Goal: Task Accomplishment & Management: Use online tool/utility

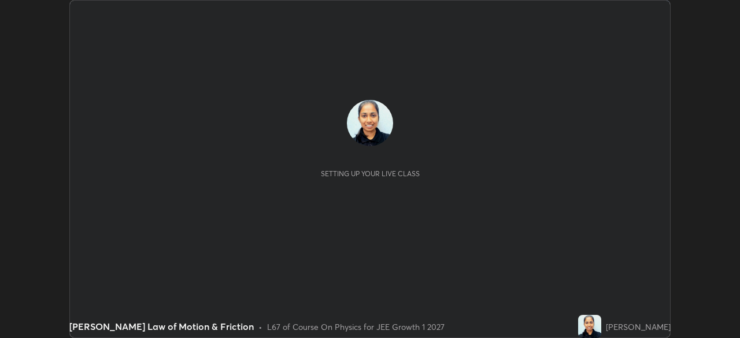
scroll to position [338, 739]
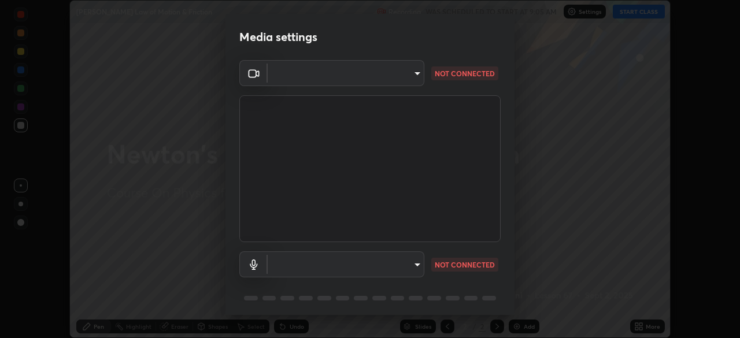
type input "1f9a14f4e709457ebf112205797e18a3e67481265364eba5019e6b99b7ce7553"
type input "communications"
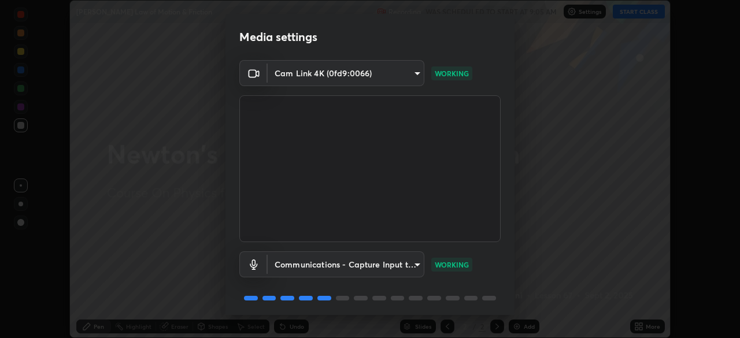
scroll to position [41, 0]
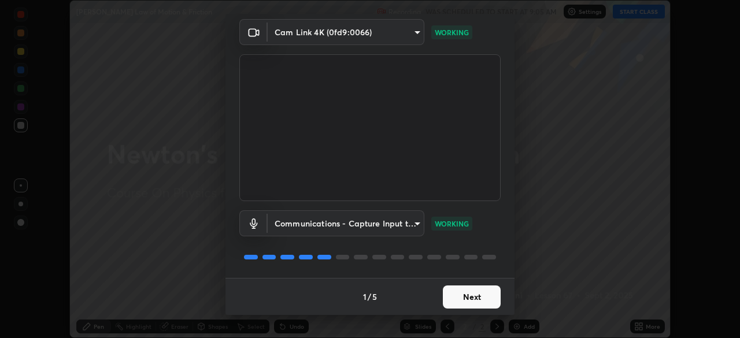
click at [478, 301] on button "Next" at bounding box center [472, 296] width 58 height 23
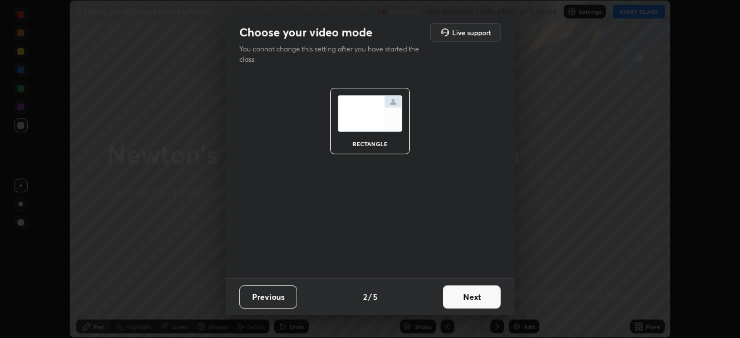
click at [479, 298] on button "Next" at bounding box center [472, 296] width 58 height 23
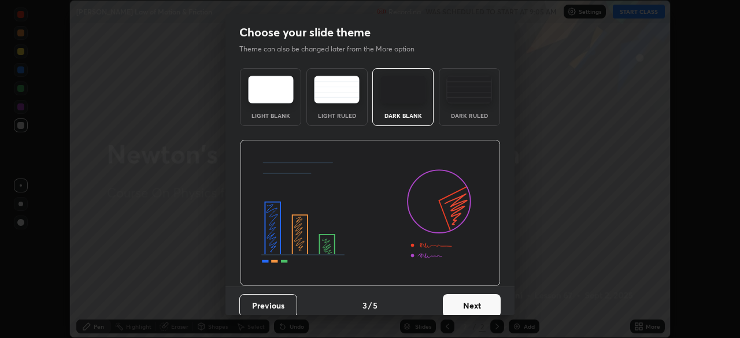
click at [480, 298] on button "Next" at bounding box center [472, 305] width 58 height 23
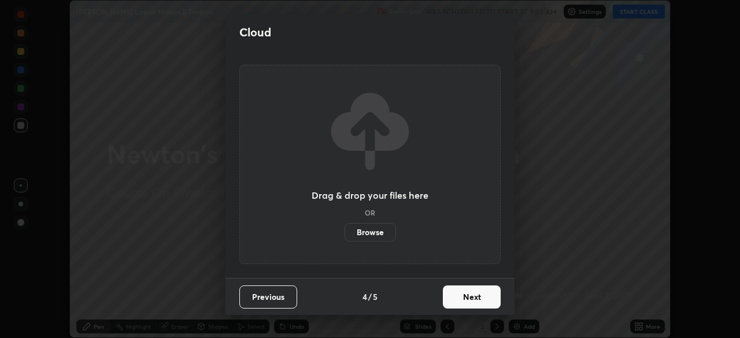
click at [484, 297] on button "Next" at bounding box center [472, 296] width 58 height 23
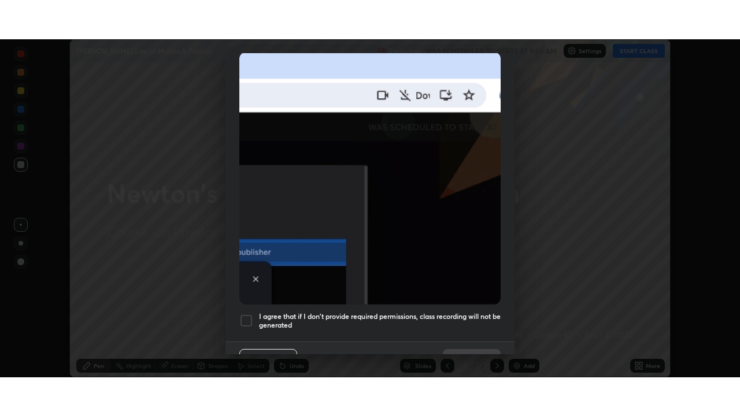
scroll to position [277, 0]
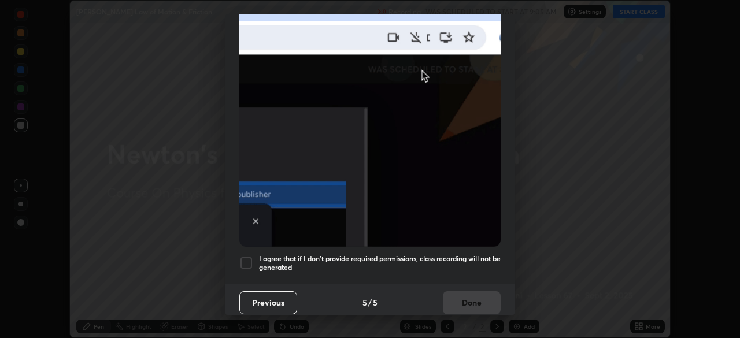
click at [461, 260] on h5 "I agree that if I don't provide required permissions, class recording will not …" at bounding box center [380, 263] width 242 height 18
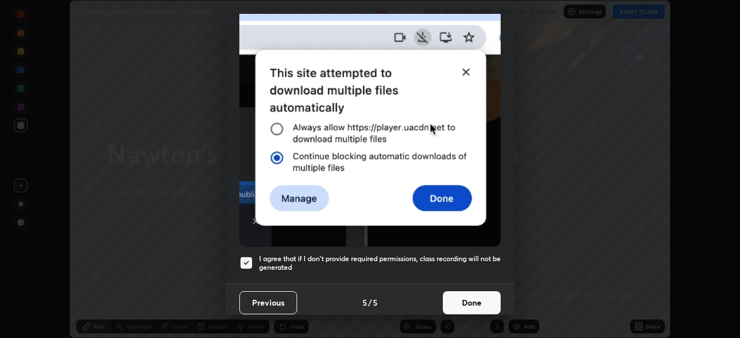
click at [474, 297] on button "Done" at bounding box center [472, 302] width 58 height 23
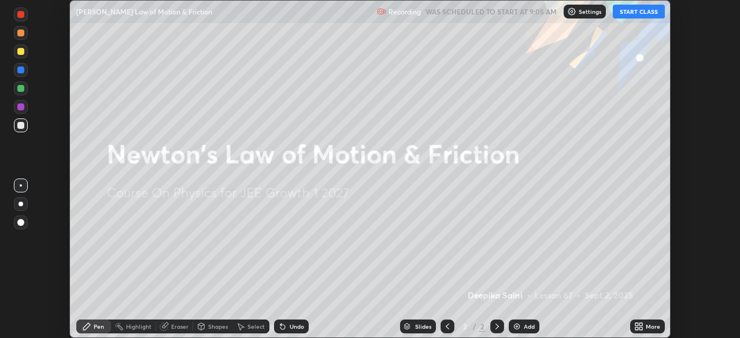
click at [648, 13] on button "START CLASS" at bounding box center [638, 12] width 52 height 14
click at [646, 327] on div "More" at bounding box center [652, 327] width 14 height 6
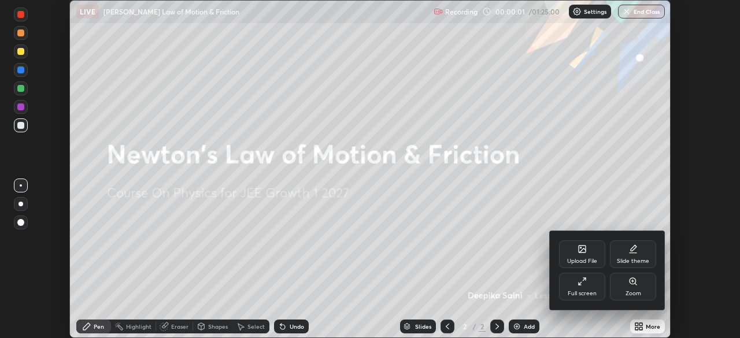
click at [636, 292] on div "Zoom" at bounding box center [633, 294] width 16 height 6
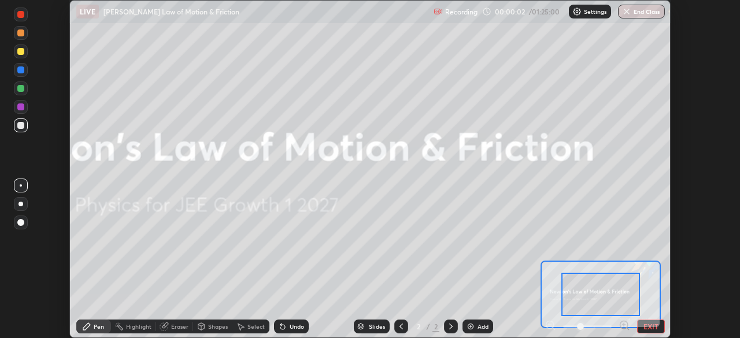
click at [641, 325] on button "EXIT" at bounding box center [651, 327] width 28 height 14
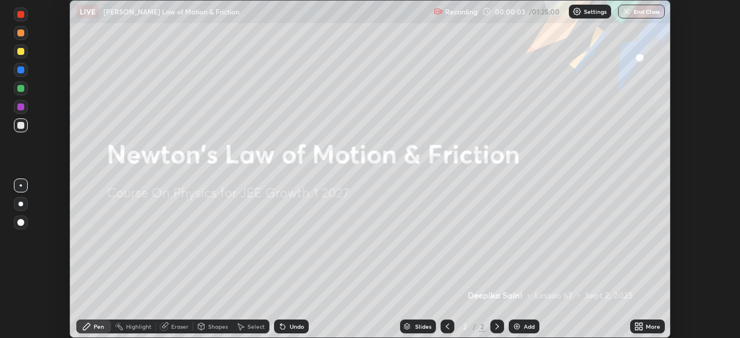
click at [640, 326] on icon at bounding box center [638, 326] width 9 height 9
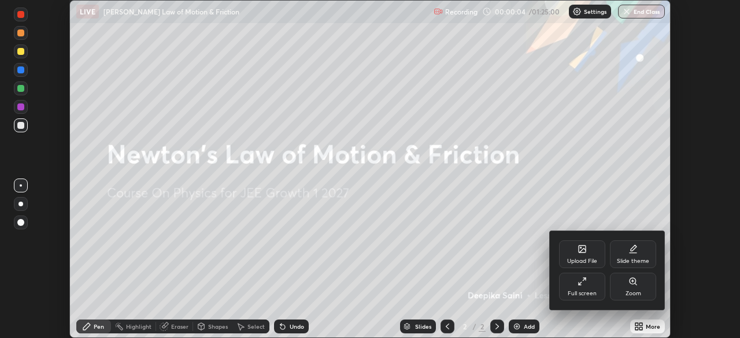
click at [590, 291] on div "Full screen" at bounding box center [581, 294] width 29 height 6
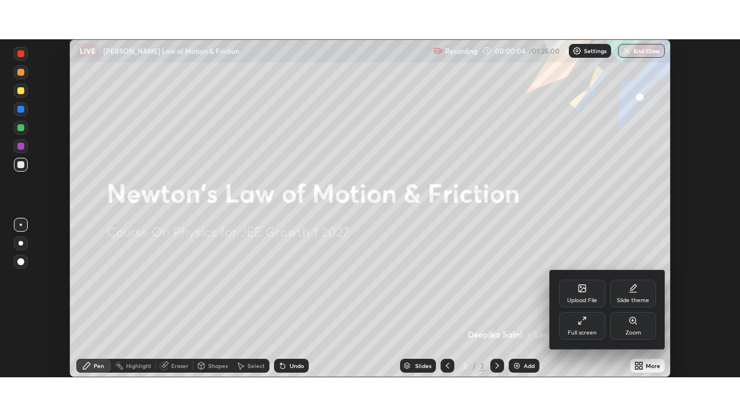
scroll to position [416, 740]
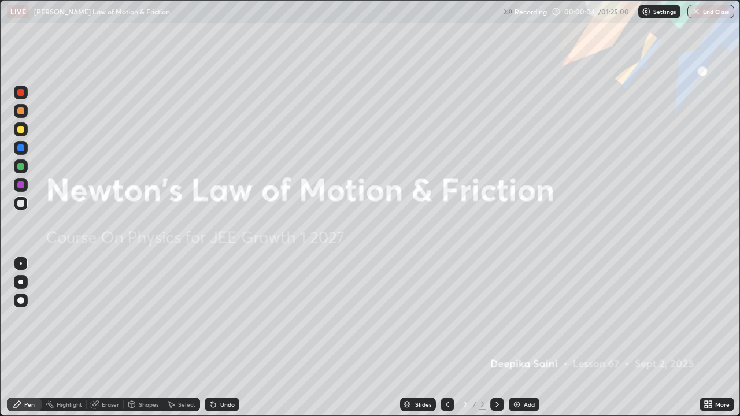
click at [530, 337] on div "Add" at bounding box center [528, 405] width 11 height 6
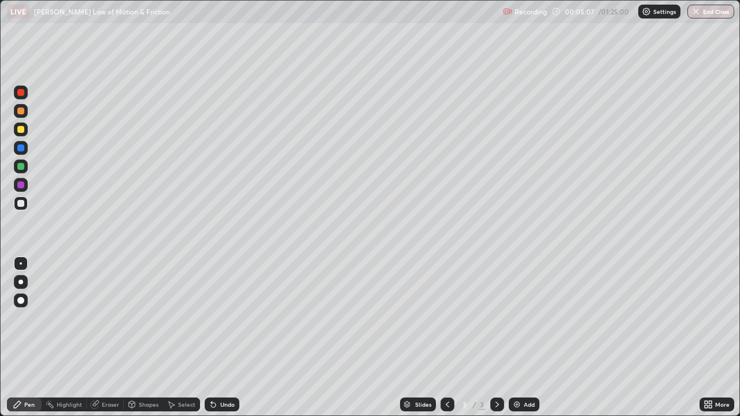
click at [21, 165] on div at bounding box center [20, 166] width 7 height 7
click at [21, 284] on div at bounding box center [20, 282] width 5 height 5
click at [20, 186] on div at bounding box center [20, 184] width 7 height 7
click at [216, 337] on div "Undo" at bounding box center [222, 405] width 35 height 14
click at [217, 337] on div "Undo" at bounding box center [222, 405] width 35 height 14
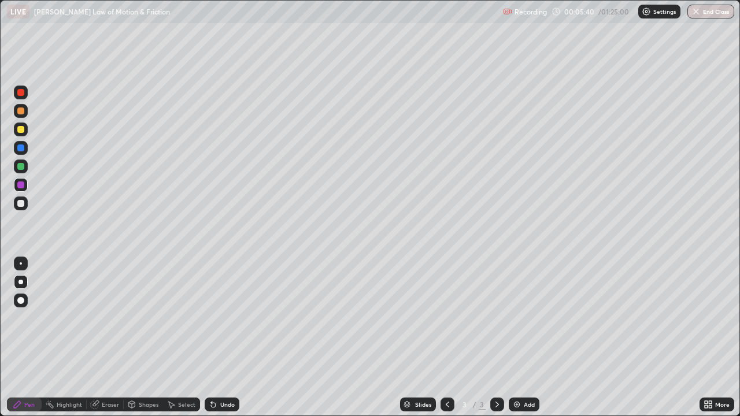
click at [21, 129] on div at bounding box center [20, 129] width 7 height 7
click at [345, 279] on icon at bounding box center [349, 279] width 9 height 9
click at [514, 337] on img at bounding box center [516, 404] width 9 height 9
click at [440, 337] on div at bounding box center [447, 405] width 14 height 14
click at [490, 337] on div at bounding box center [497, 405] width 14 height 14
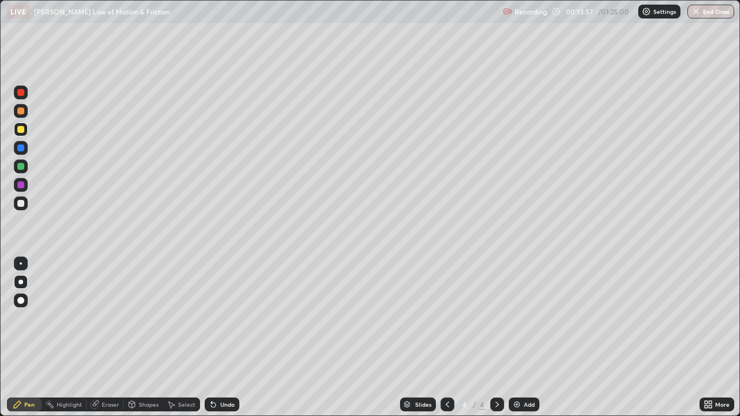
click at [446, 337] on icon at bounding box center [447, 404] width 9 height 9
click at [496, 337] on icon at bounding box center [496, 404] width 9 height 9
click at [531, 337] on div "Add" at bounding box center [528, 405] width 11 height 6
click at [20, 204] on div at bounding box center [20, 203] width 7 height 7
click at [530, 337] on div "Add" at bounding box center [528, 405] width 11 height 6
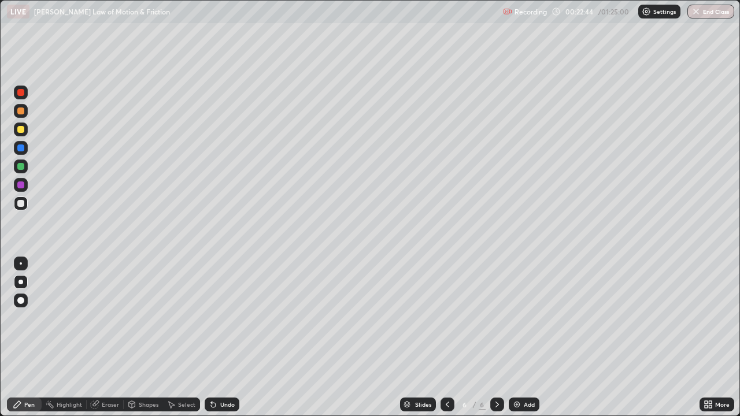
click at [446, 337] on div at bounding box center [447, 405] width 14 height 14
click at [482, 337] on div "6" at bounding box center [481, 404] width 7 height 10
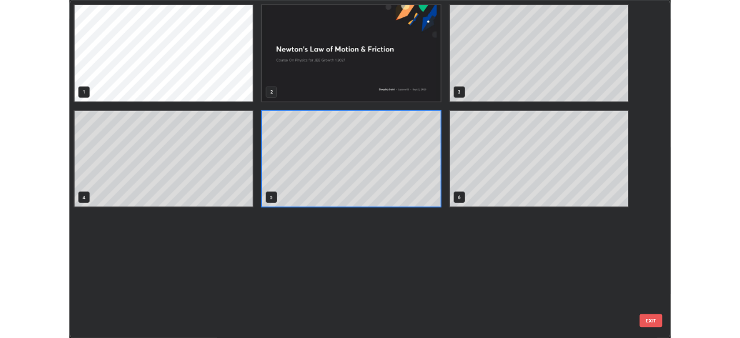
scroll to position [411, 733]
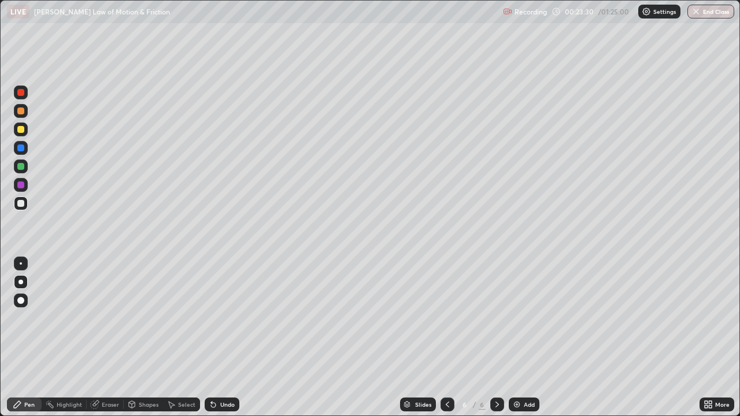
click at [446, 337] on icon at bounding box center [447, 404] width 9 height 9
click at [496, 337] on icon at bounding box center [496, 404] width 9 height 9
click at [451, 337] on div at bounding box center [447, 404] width 14 height 23
click at [496, 337] on icon at bounding box center [496, 404] width 9 height 9
click at [524, 337] on div "Add" at bounding box center [528, 405] width 11 height 6
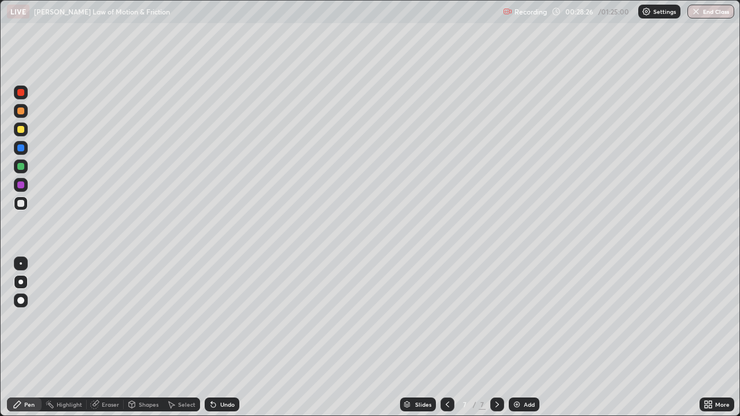
click at [21, 188] on div at bounding box center [20, 184] width 7 height 7
click at [515, 337] on img at bounding box center [516, 404] width 9 height 9
click at [18, 151] on div at bounding box center [21, 148] width 14 height 14
click at [21, 201] on div at bounding box center [20, 203] width 7 height 7
click at [21, 166] on div at bounding box center [20, 166] width 7 height 7
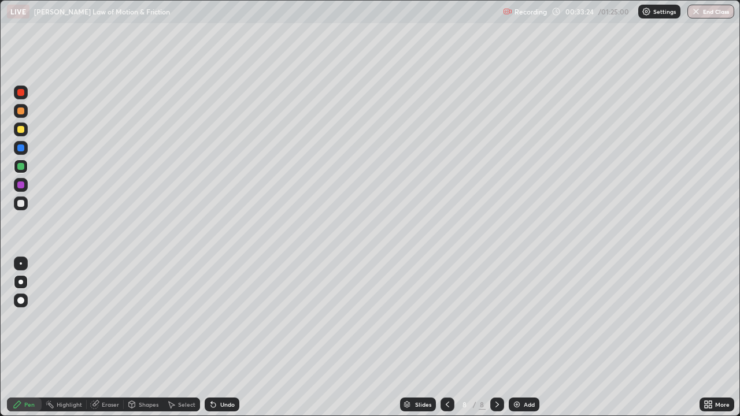
click at [19, 207] on div at bounding box center [21, 203] width 14 height 14
click at [19, 168] on div at bounding box center [20, 166] width 7 height 7
click at [20, 147] on div at bounding box center [20, 147] width 7 height 7
click at [519, 337] on img at bounding box center [516, 404] width 9 height 9
click at [24, 169] on div at bounding box center [21, 166] width 14 height 14
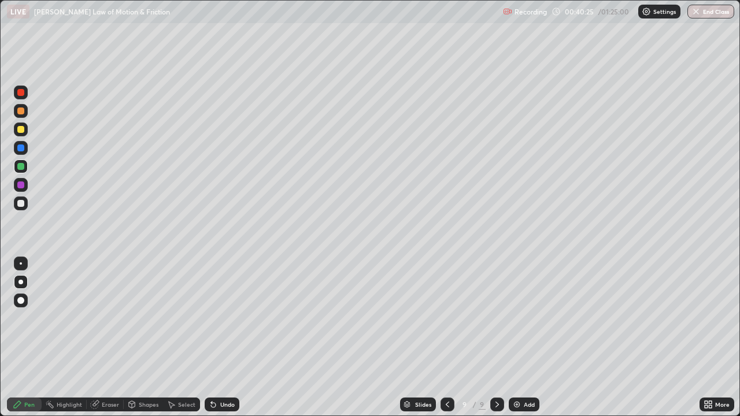
click at [20, 188] on div at bounding box center [20, 184] width 7 height 7
click at [23, 111] on div at bounding box center [20, 110] width 7 height 7
click at [20, 128] on div at bounding box center [20, 129] width 7 height 7
click at [221, 337] on div "Undo" at bounding box center [227, 405] width 14 height 6
click at [222, 337] on div "Undo" at bounding box center [227, 405] width 14 height 6
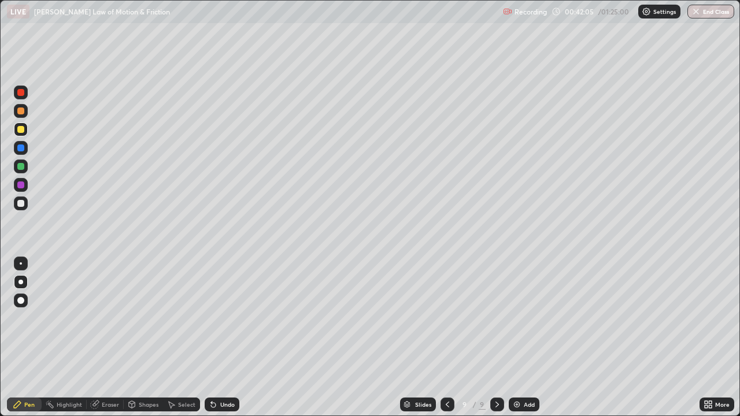
click at [222, 337] on div "Undo" at bounding box center [227, 405] width 14 height 6
click at [221, 337] on div "Undo" at bounding box center [227, 405] width 14 height 6
click at [220, 337] on div "Undo" at bounding box center [227, 405] width 14 height 6
click at [21, 148] on div at bounding box center [20, 147] width 7 height 7
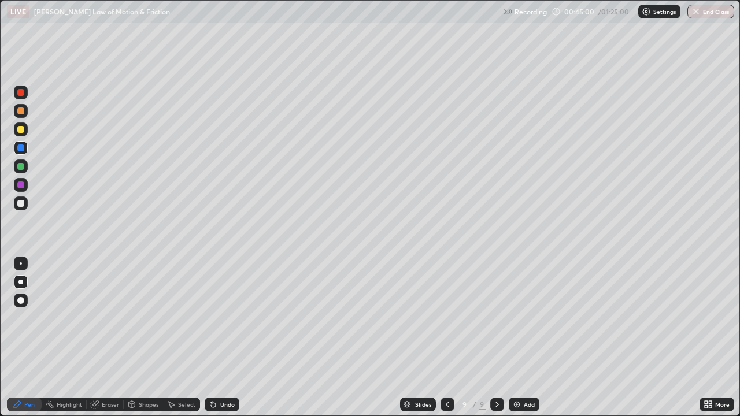
click at [20, 190] on div at bounding box center [21, 185] width 14 height 14
click at [21, 115] on div at bounding box center [21, 111] width 14 height 14
click at [20, 148] on div at bounding box center [20, 147] width 7 height 7
click at [19, 203] on div at bounding box center [20, 203] width 7 height 7
click at [525, 337] on div "Add" at bounding box center [528, 405] width 11 height 6
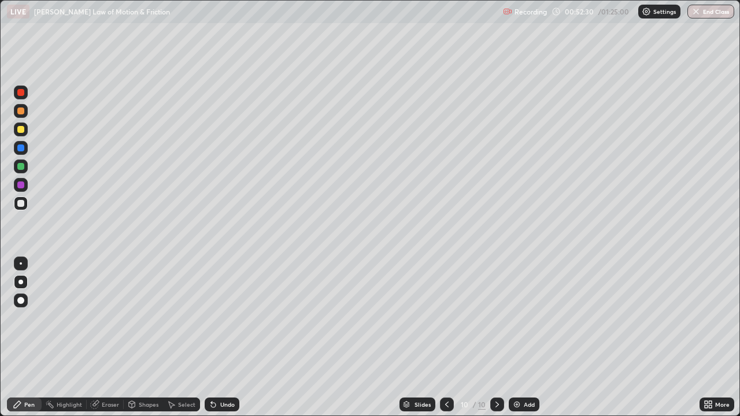
click at [24, 206] on div at bounding box center [20, 203] width 7 height 7
click at [20, 203] on div at bounding box center [20, 203] width 7 height 7
click at [23, 169] on div at bounding box center [20, 166] width 7 height 7
click at [21, 146] on div at bounding box center [20, 147] width 7 height 7
click at [710, 337] on icon at bounding box center [709, 406] width 3 height 3
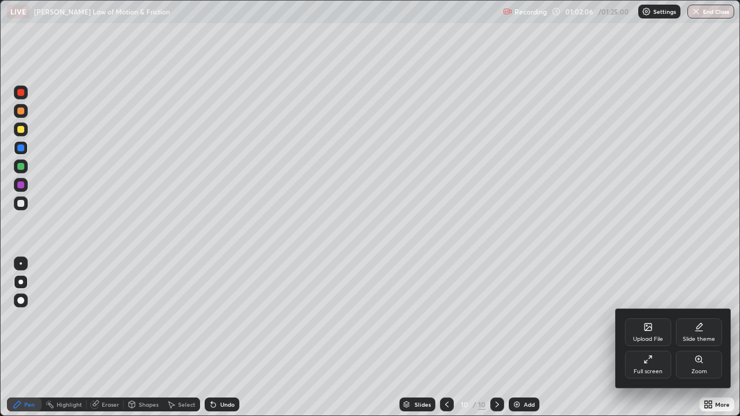
click at [711, 337] on div at bounding box center [370, 208] width 740 height 416
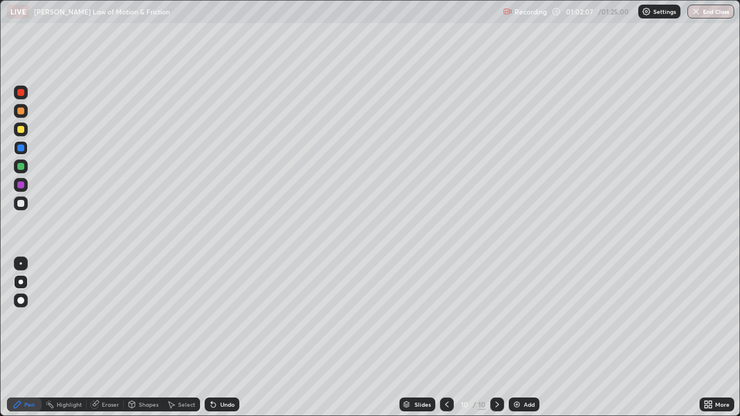
click at [710, 337] on icon at bounding box center [709, 406] width 3 height 3
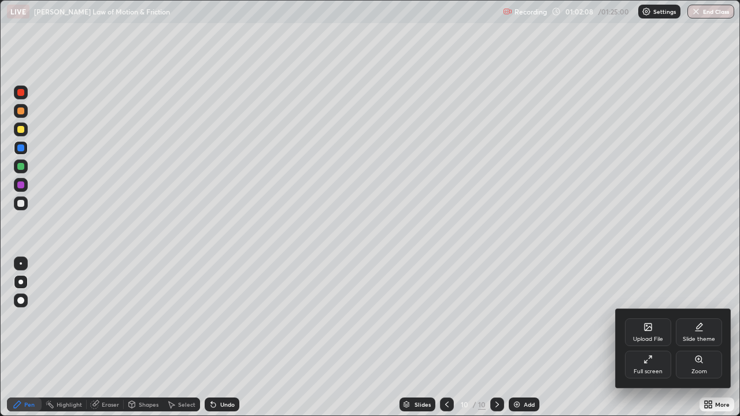
click at [652, 332] on div "Upload File" at bounding box center [648, 332] width 46 height 28
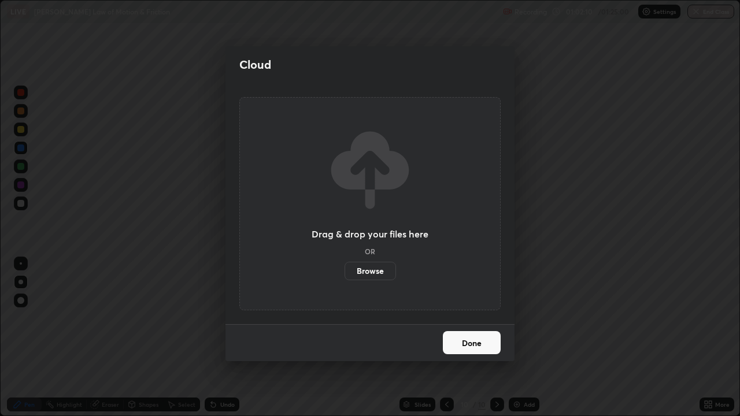
click at [378, 268] on label "Browse" at bounding box center [369, 271] width 51 height 18
click at [344, 268] on input "Browse" at bounding box center [344, 271] width 0 height 18
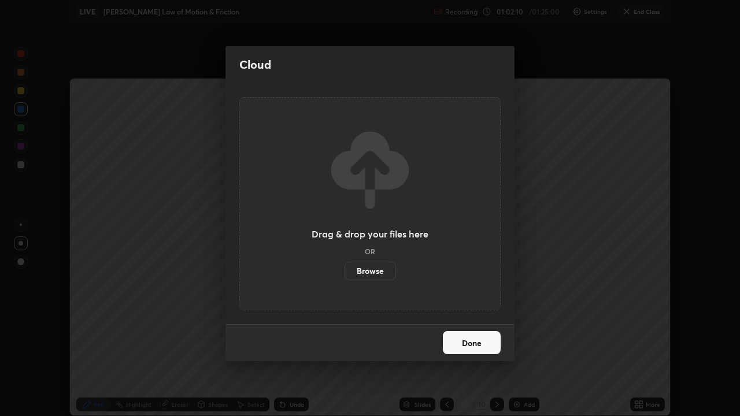
scroll to position [57441, 57040]
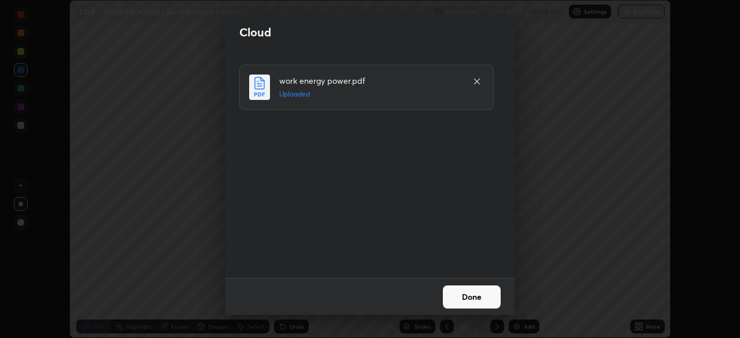
click at [482, 304] on button "Done" at bounding box center [472, 296] width 58 height 23
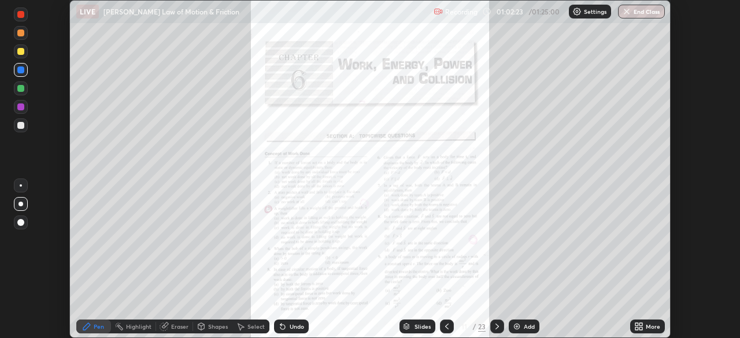
click at [636, 324] on icon at bounding box center [636, 324] width 3 height 3
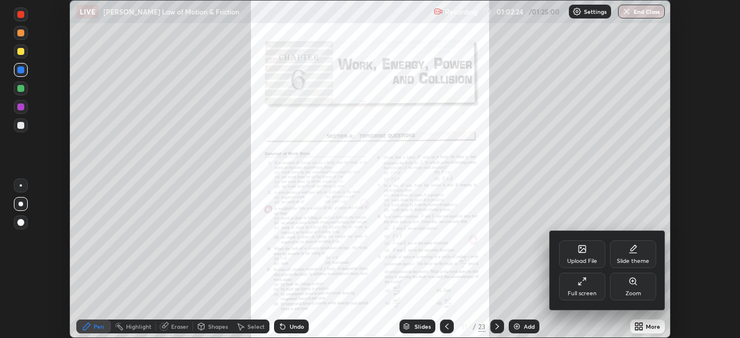
click at [590, 292] on div "Full screen" at bounding box center [581, 294] width 29 height 6
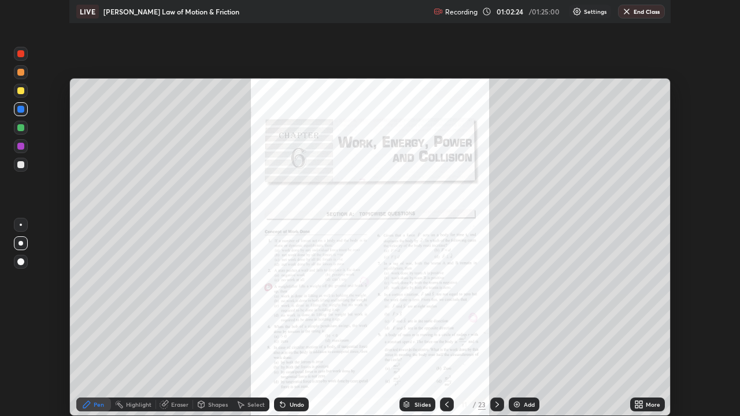
scroll to position [416, 740]
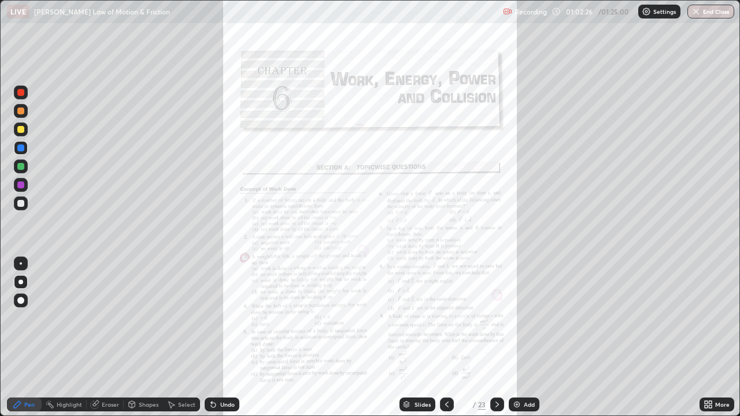
click at [532, 337] on div "Add" at bounding box center [528, 405] width 11 height 6
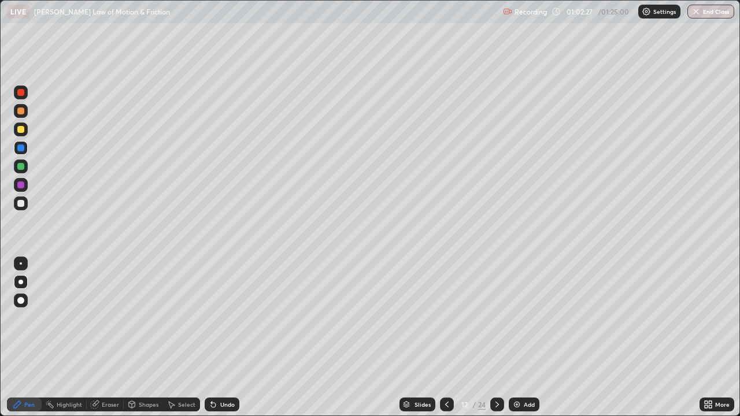
click at [445, 337] on icon at bounding box center [446, 404] width 9 height 9
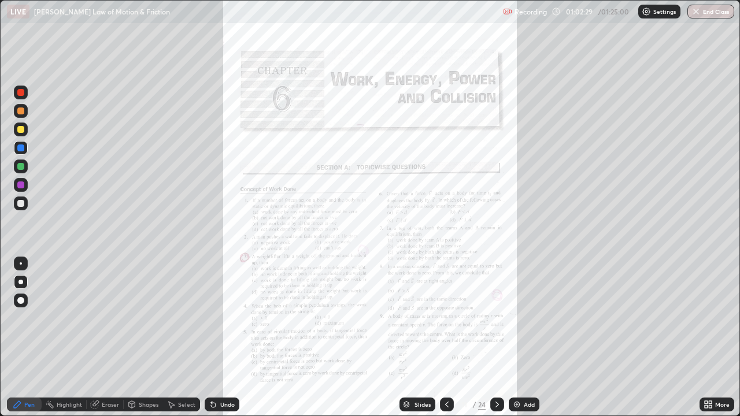
click at [710, 337] on icon at bounding box center [709, 406] width 3 height 3
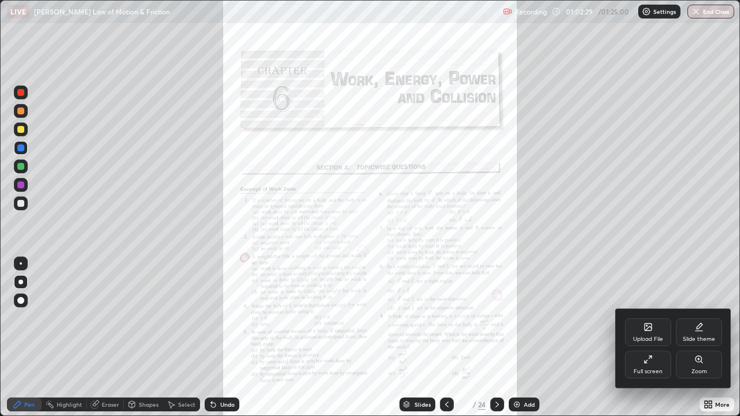
click at [698, 337] on div "Zoom" at bounding box center [699, 372] width 16 height 6
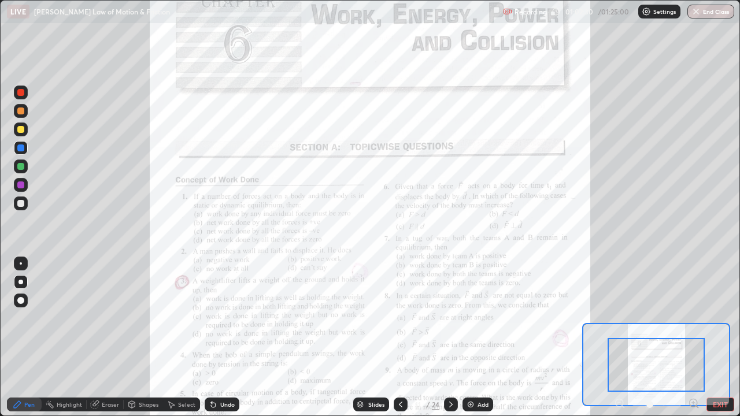
click at [692, 337] on icon at bounding box center [693, 403] width 3 height 0
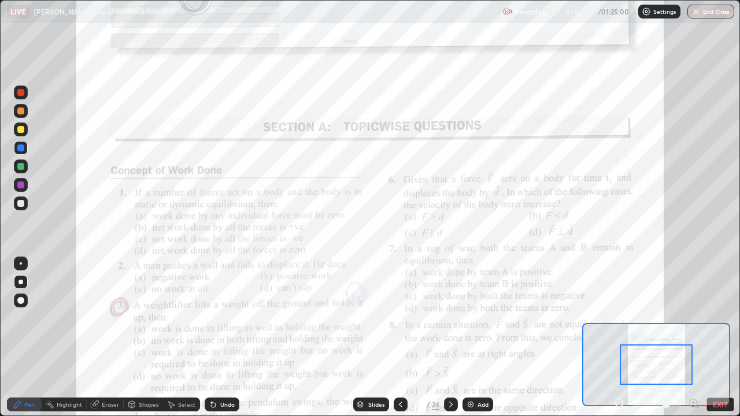
click at [691, 337] on icon at bounding box center [694, 404] width 12 height 12
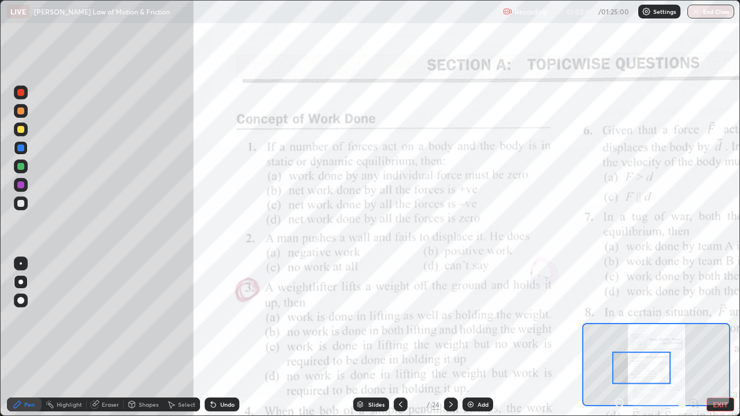
click at [662, 337] on div at bounding box center [641, 368] width 58 height 32
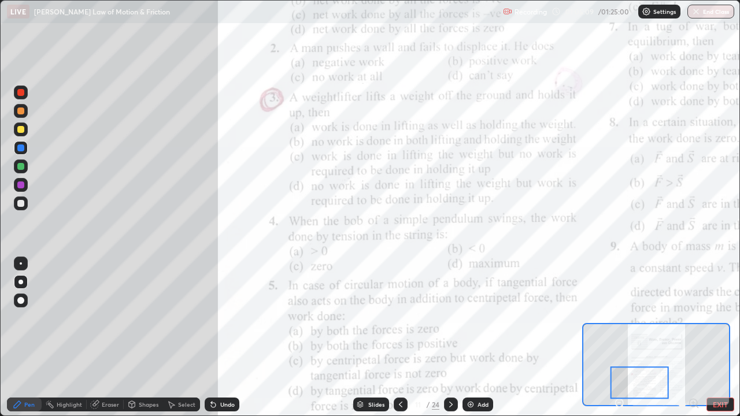
click at [19, 206] on div at bounding box center [20, 203] width 7 height 7
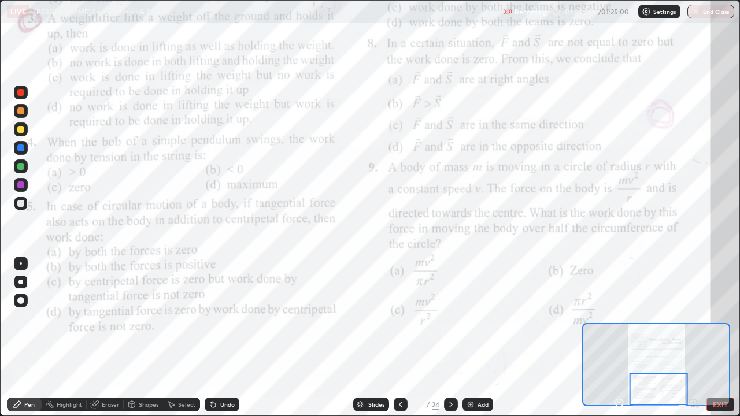
click at [450, 337] on icon at bounding box center [450, 404] width 9 height 9
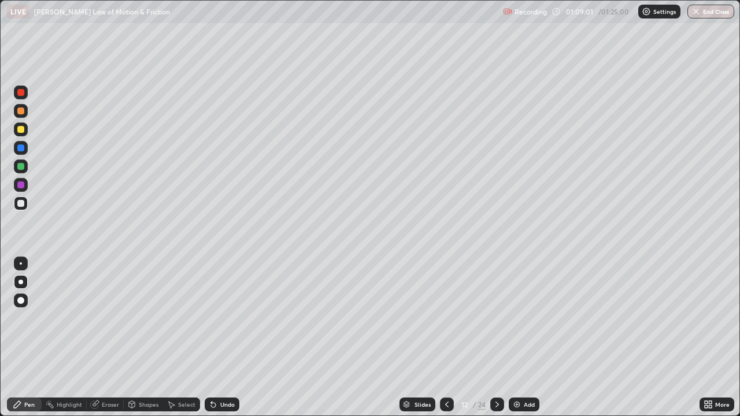
click at [497, 337] on icon at bounding box center [496, 404] width 9 height 9
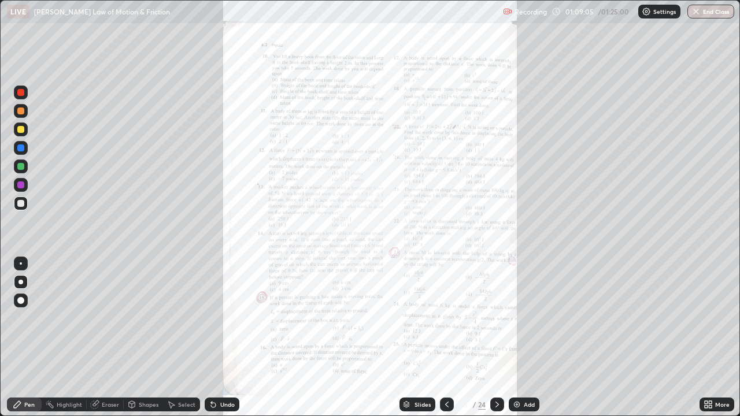
click at [710, 337] on icon at bounding box center [709, 406] width 3 height 3
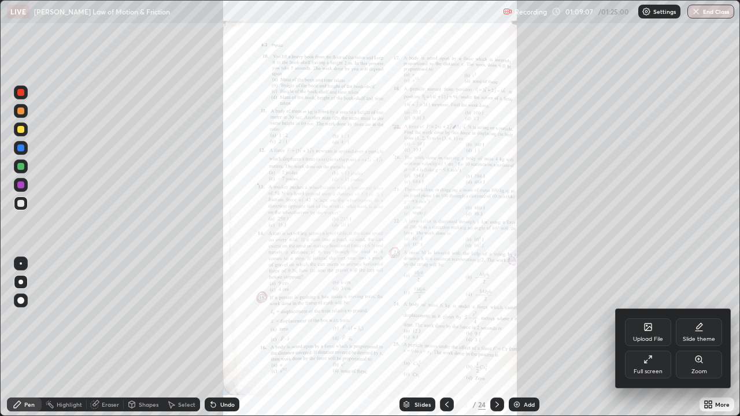
click at [690, 337] on div "Zoom" at bounding box center [698, 365] width 46 height 28
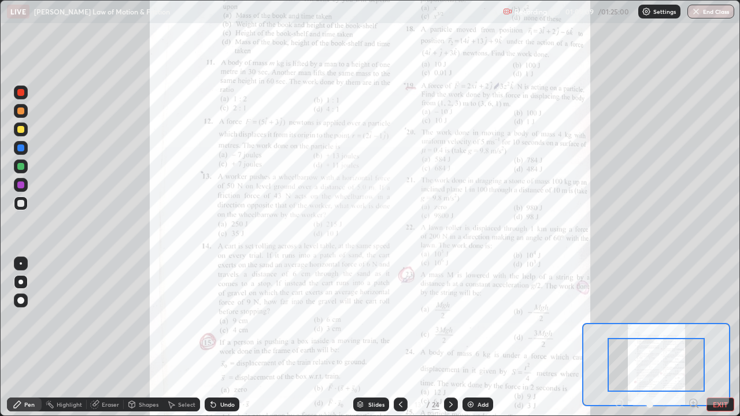
click at [693, 337] on icon at bounding box center [693, 403] width 3 height 0
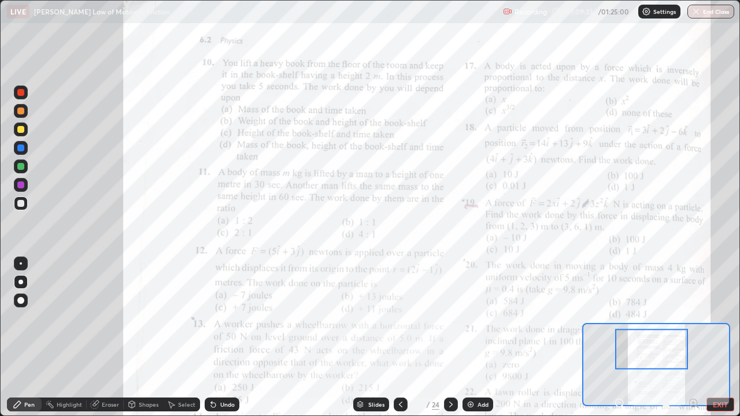
click at [400, 337] on icon at bounding box center [400, 404] width 9 height 9
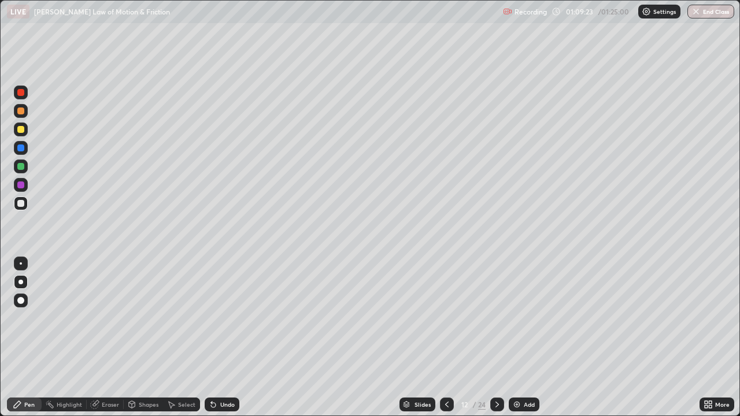
click at [404, 337] on icon at bounding box center [406, 407] width 6 height 2
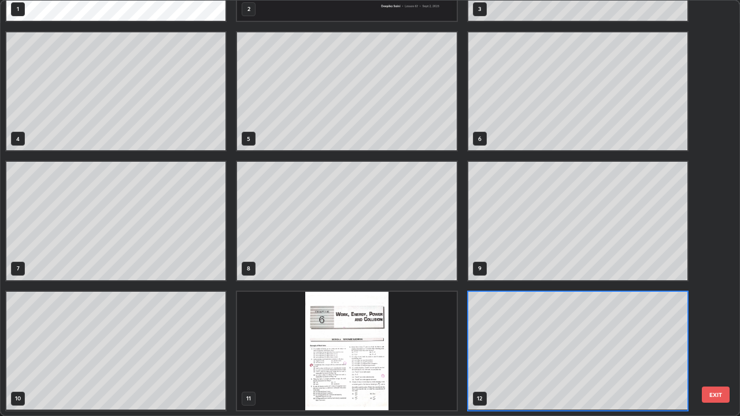
scroll to position [411, 733]
click at [392, 337] on img "grid" at bounding box center [346, 351] width 219 height 118
click at [393, 337] on img "grid" at bounding box center [346, 351] width 219 height 118
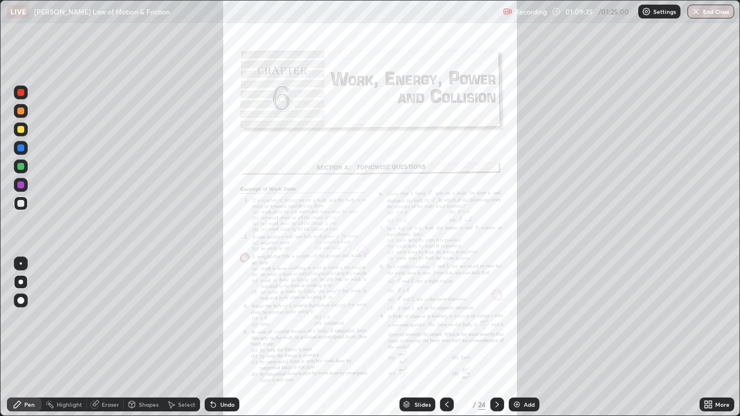
click at [496, 337] on icon at bounding box center [496, 404] width 9 height 9
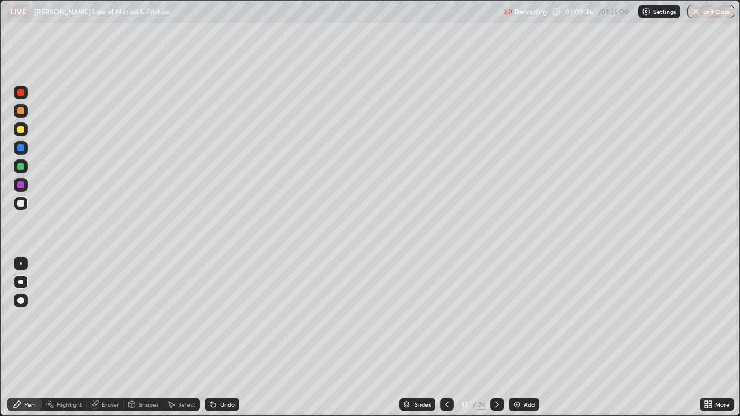
click at [497, 337] on icon at bounding box center [496, 404] width 9 height 9
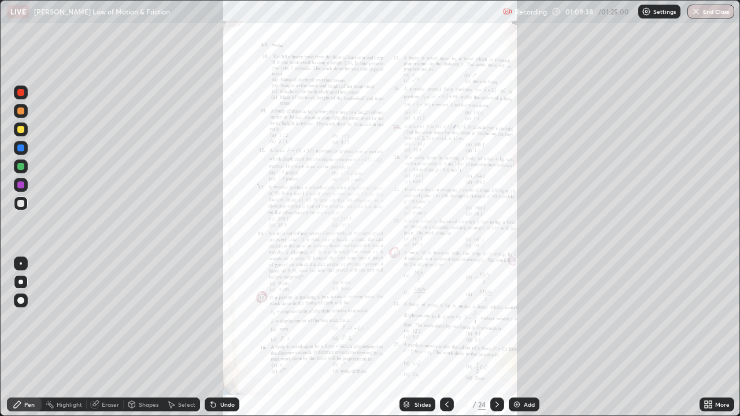
click at [707, 337] on icon at bounding box center [705, 406] width 3 height 3
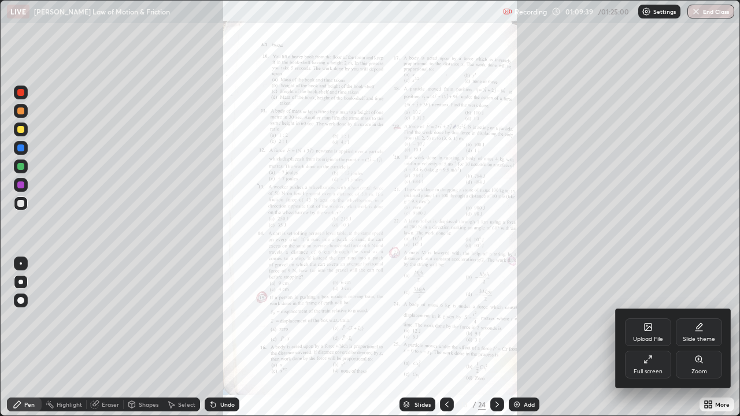
click at [707, 337] on div "Zoom" at bounding box center [698, 365] width 46 height 28
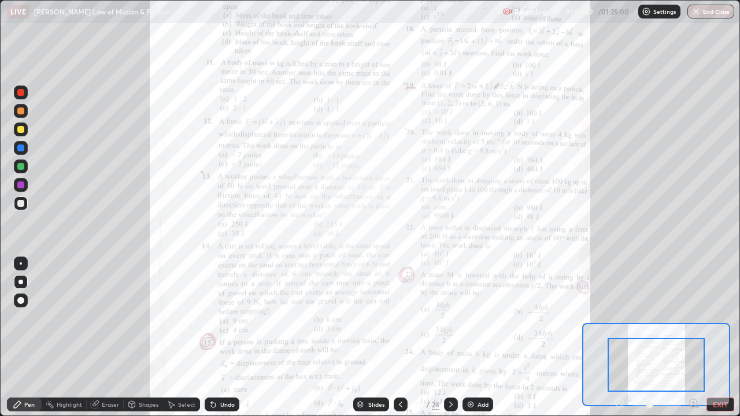
click at [693, 337] on icon at bounding box center [693, 403] width 3 height 0
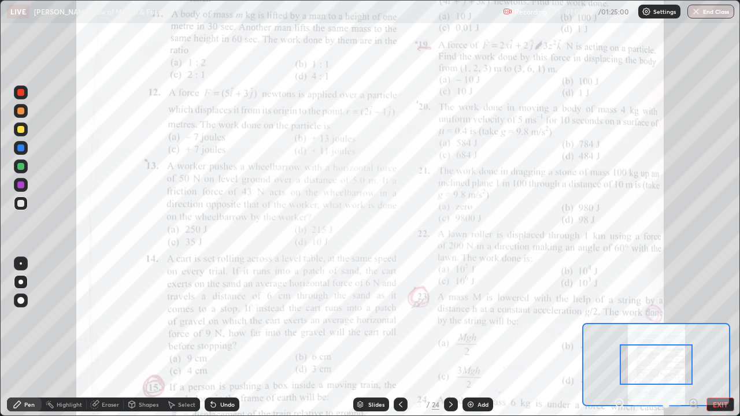
click at [696, 337] on icon at bounding box center [697, 407] width 2 height 2
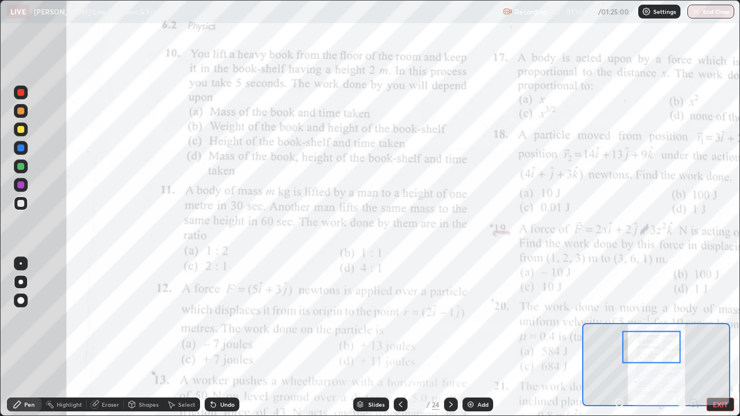
click at [712, 13] on button "End Class" at bounding box center [710, 12] width 47 height 14
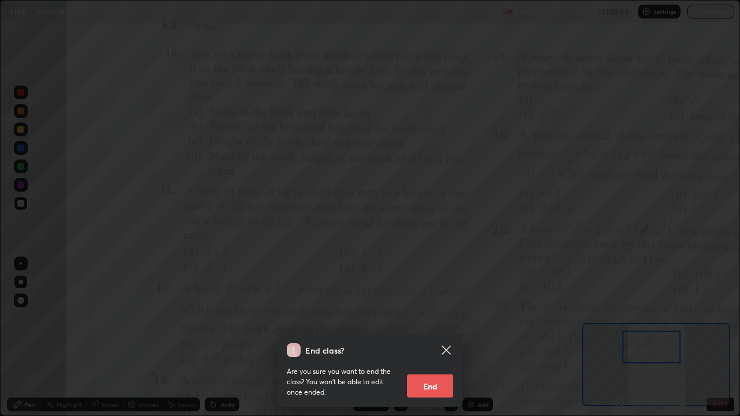
click at [444, 337] on button "End" at bounding box center [430, 385] width 46 height 23
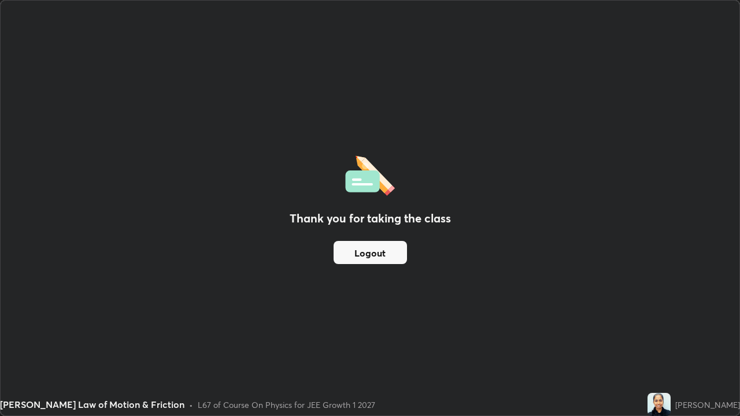
click at [402, 254] on button "Logout" at bounding box center [369, 252] width 73 height 23
